Goal: Check status: Check status

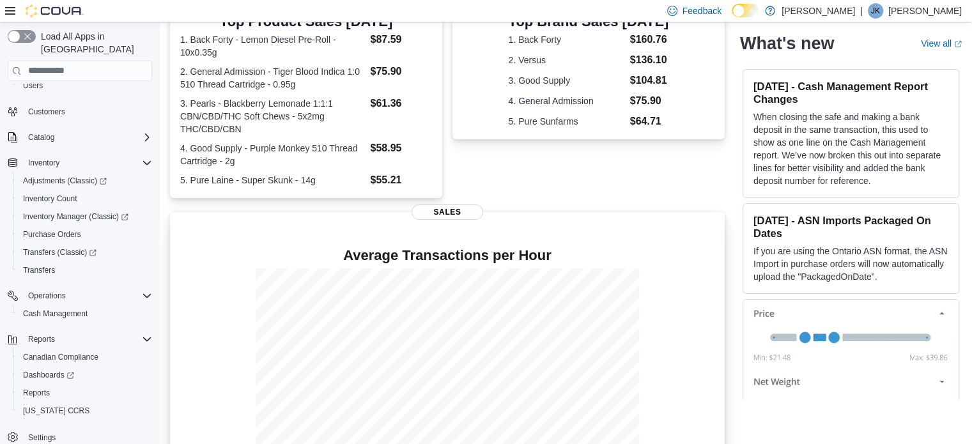
scroll to position [335, 0]
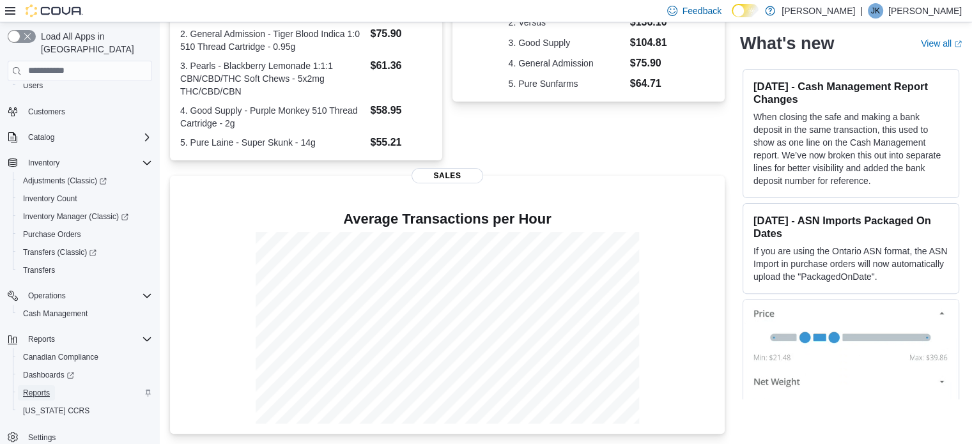
click at [41, 388] on span "Reports" at bounding box center [36, 393] width 27 height 10
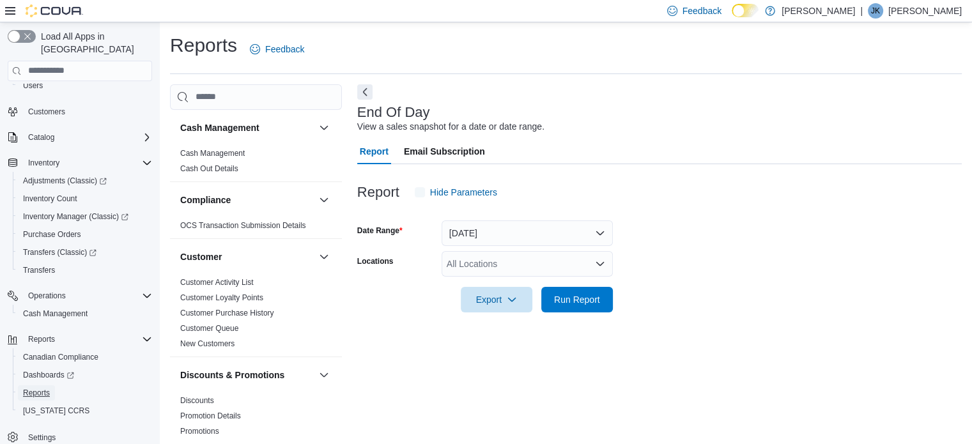
scroll to position [8, 0]
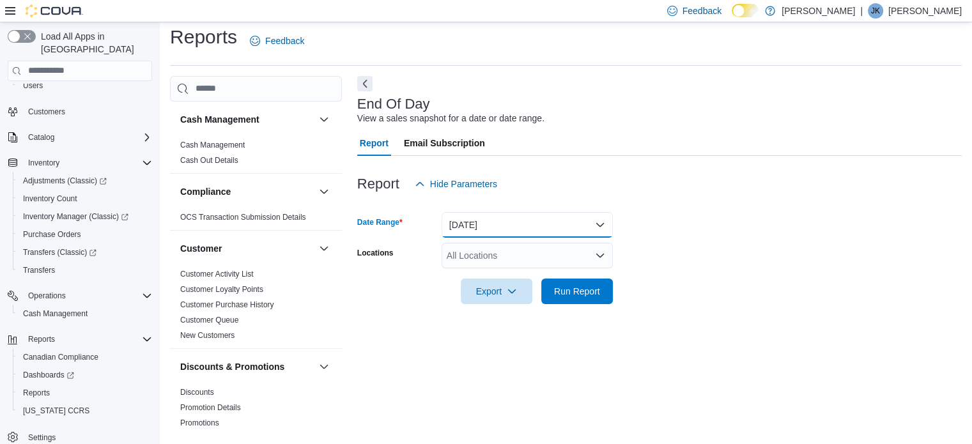
click at [484, 232] on button "[DATE]" at bounding box center [526, 225] width 171 height 26
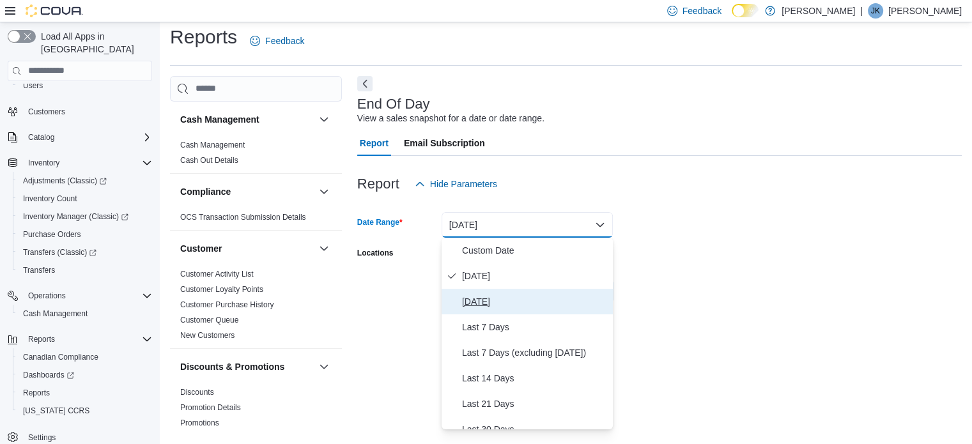
click at [491, 302] on span "[DATE]" at bounding box center [535, 301] width 146 height 15
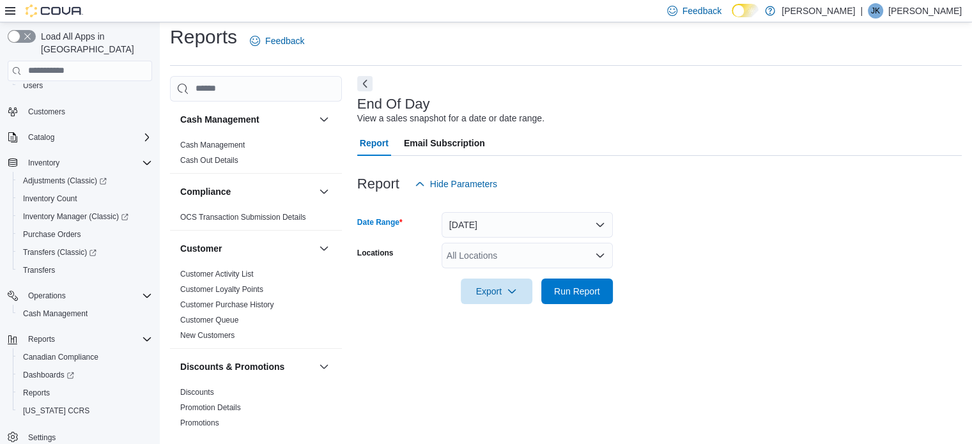
click at [474, 266] on div "All Locations" at bounding box center [526, 256] width 171 height 26
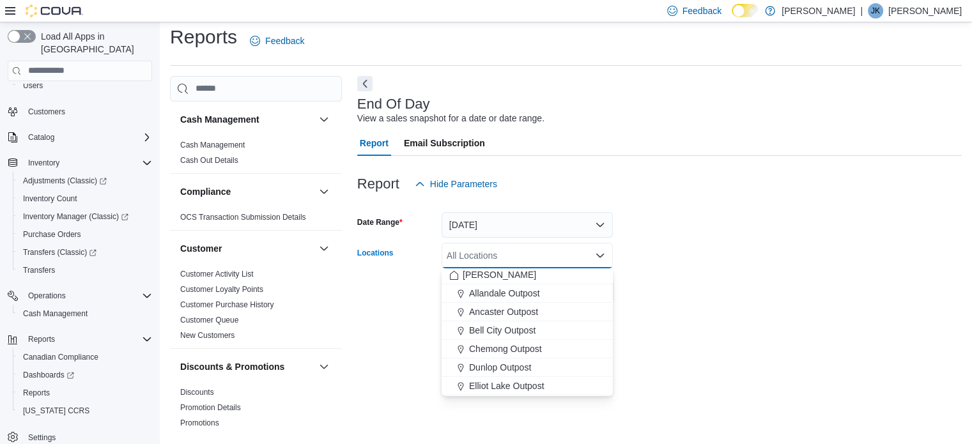
scroll to position [0, 0]
click at [487, 332] on span "Bell City Outpost" at bounding box center [502, 332] width 66 height 13
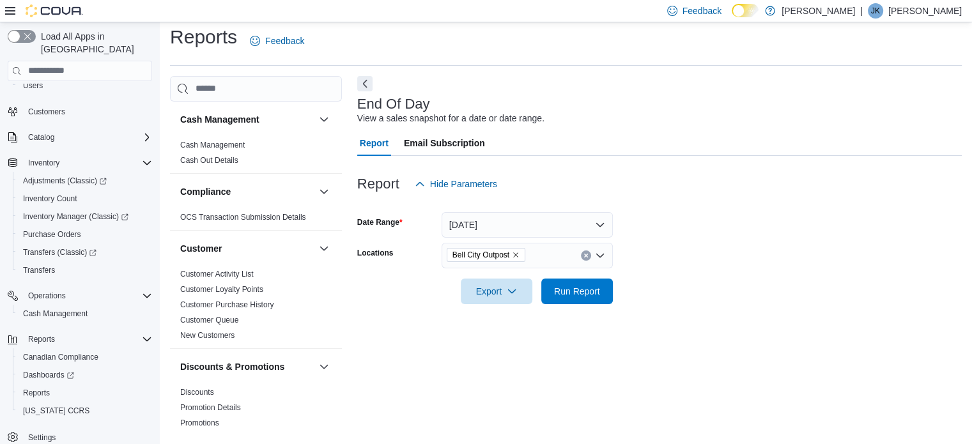
drag, startPoint x: 800, startPoint y: 257, endPoint x: 785, endPoint y: 261, distance: 15.0
click at [797, 260] on form "Date Range [DATE] Locations [GEOGRAPHIC_DATA] Outpost Export Run Report" at bounding box center [659, 250] width 604 height 107
click at [575, 288] on span "Run Report" at bounding box center [577, 290] width 46 height 13
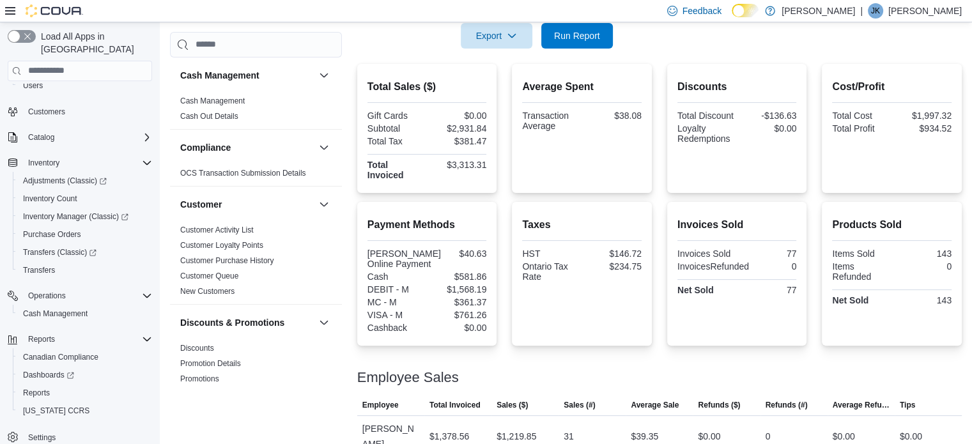
scroll to position [323, 0]
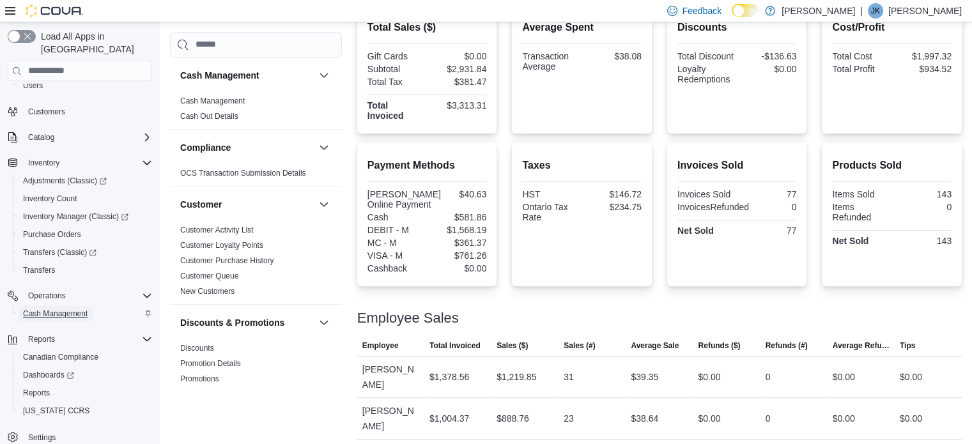
click at [64, 309] on span "Cash Management" at bounding box center [55, 314] width 65 height 10
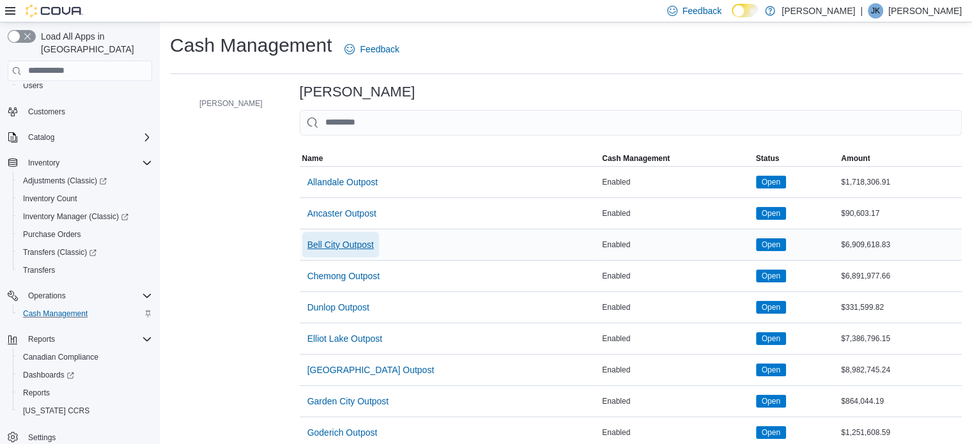
click at [321, 245] on span "Bell City Outpost" at bounding box center [340, 244] width 66 height 13
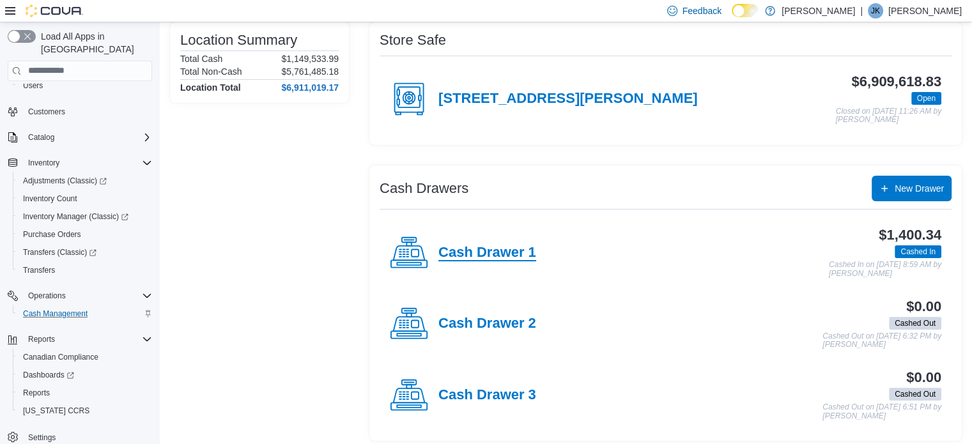
scroll to position [111, 0]
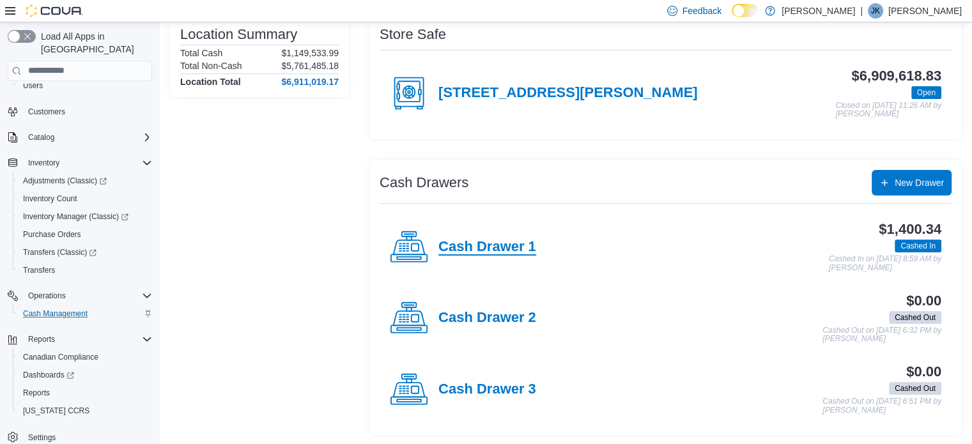
click at [496, 243] on h4 "Cash Drawer 1" at bounding box center [487, 247] width 98 height 17
